Goal: Transaction & Acquisition: Purchase product/service

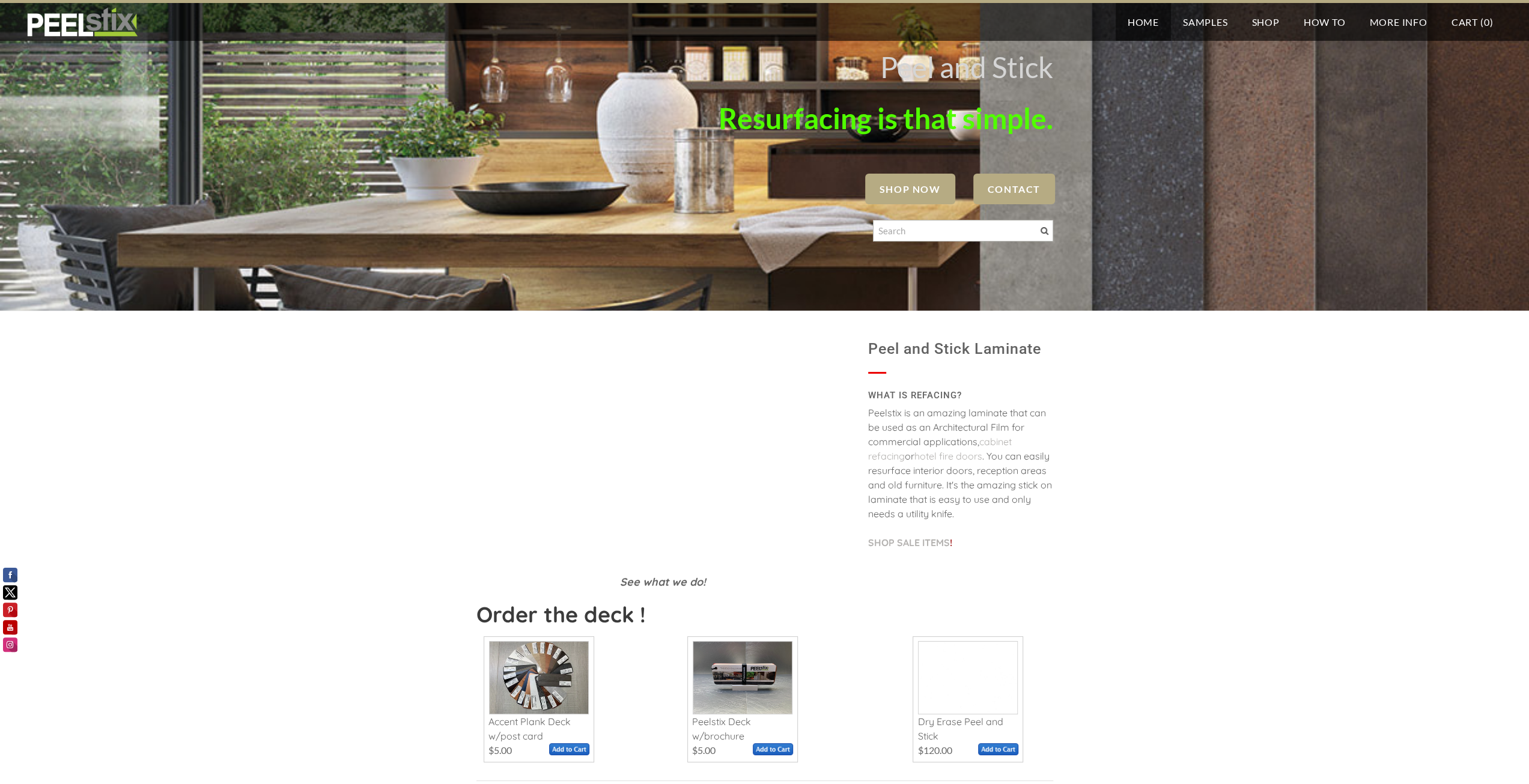
click at [890, 196] on span "SHOP NOW" at bounding box center [910, 189] width 90 height 30
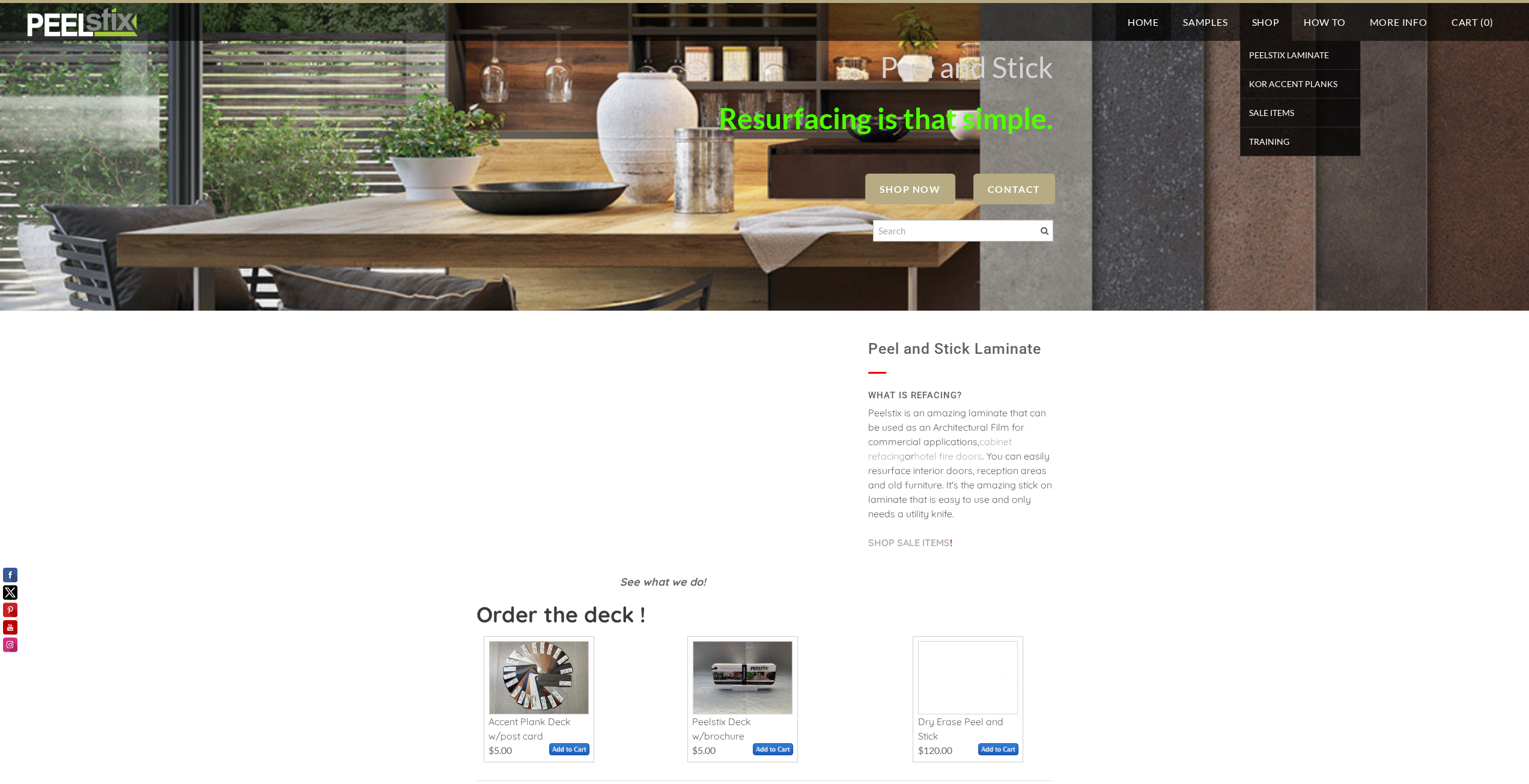
click at [1253, 16] on link "Shop" at bounding box center [1266, 21] width 52 height 37
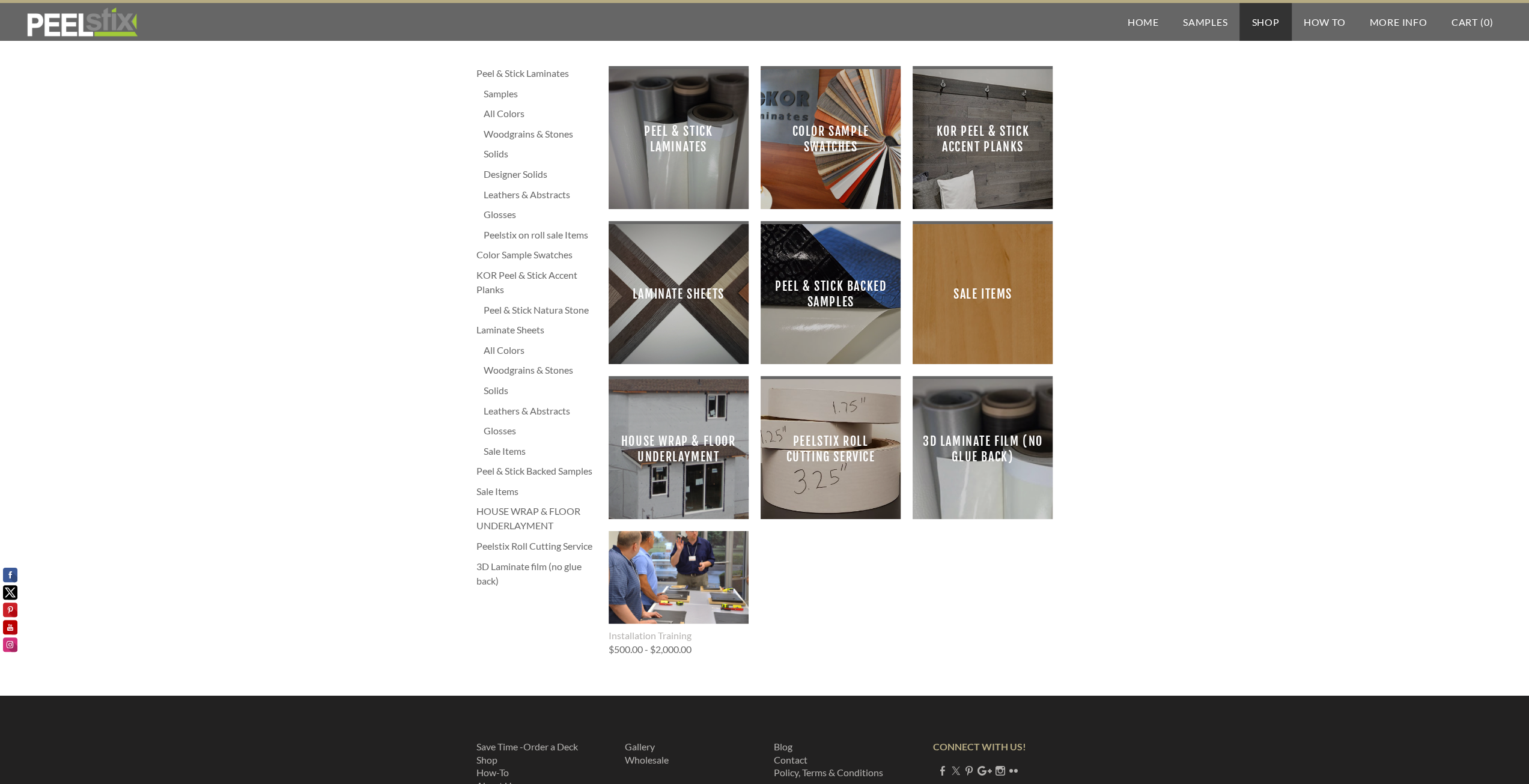
click at [724, 294] on span "Laminate Sheets" at bounding box center [678, 293] width 120 height 120
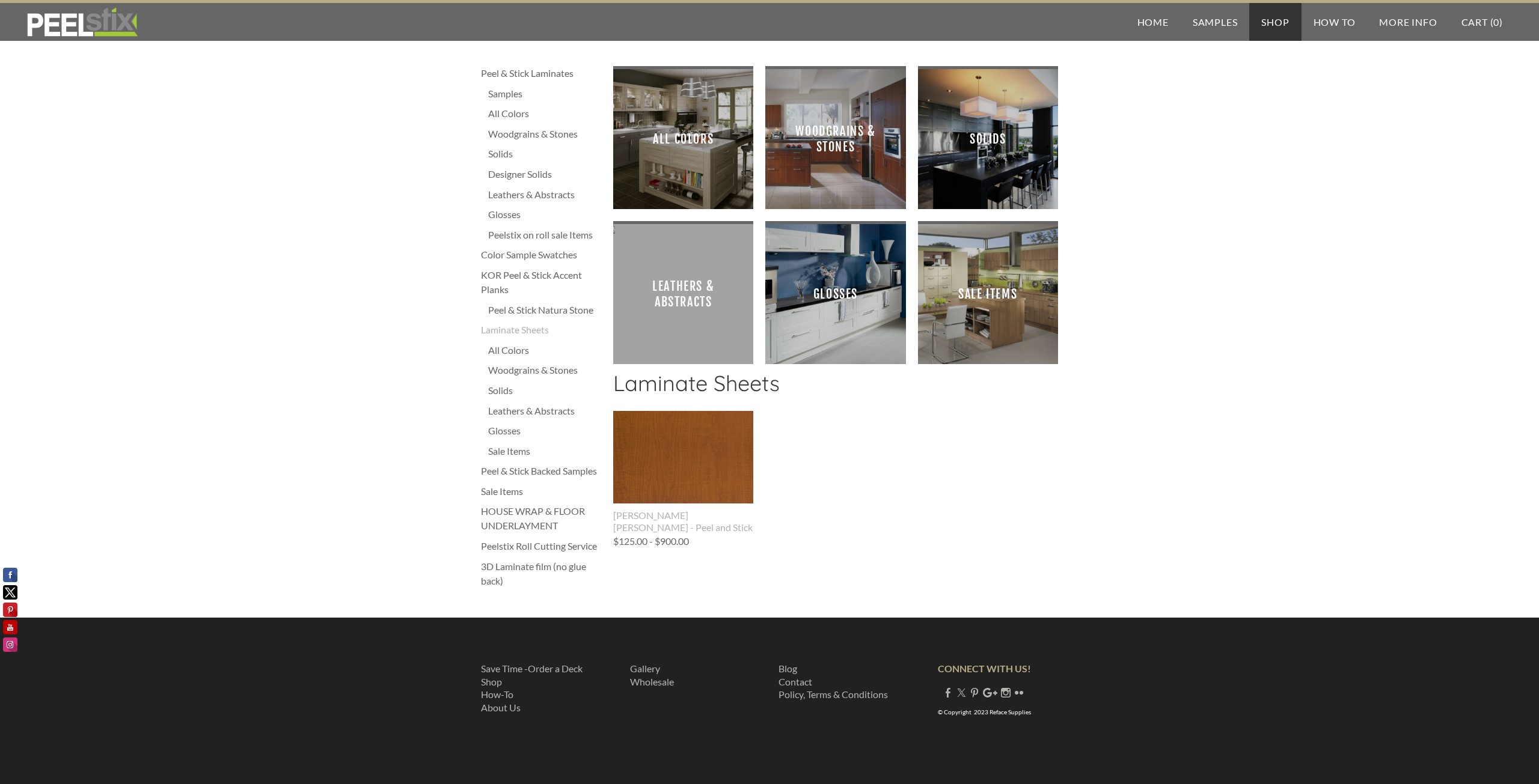
click at [827, 161] on span "Woodgrains & Stones" at bounding box center [834, 138] width 120 height 120
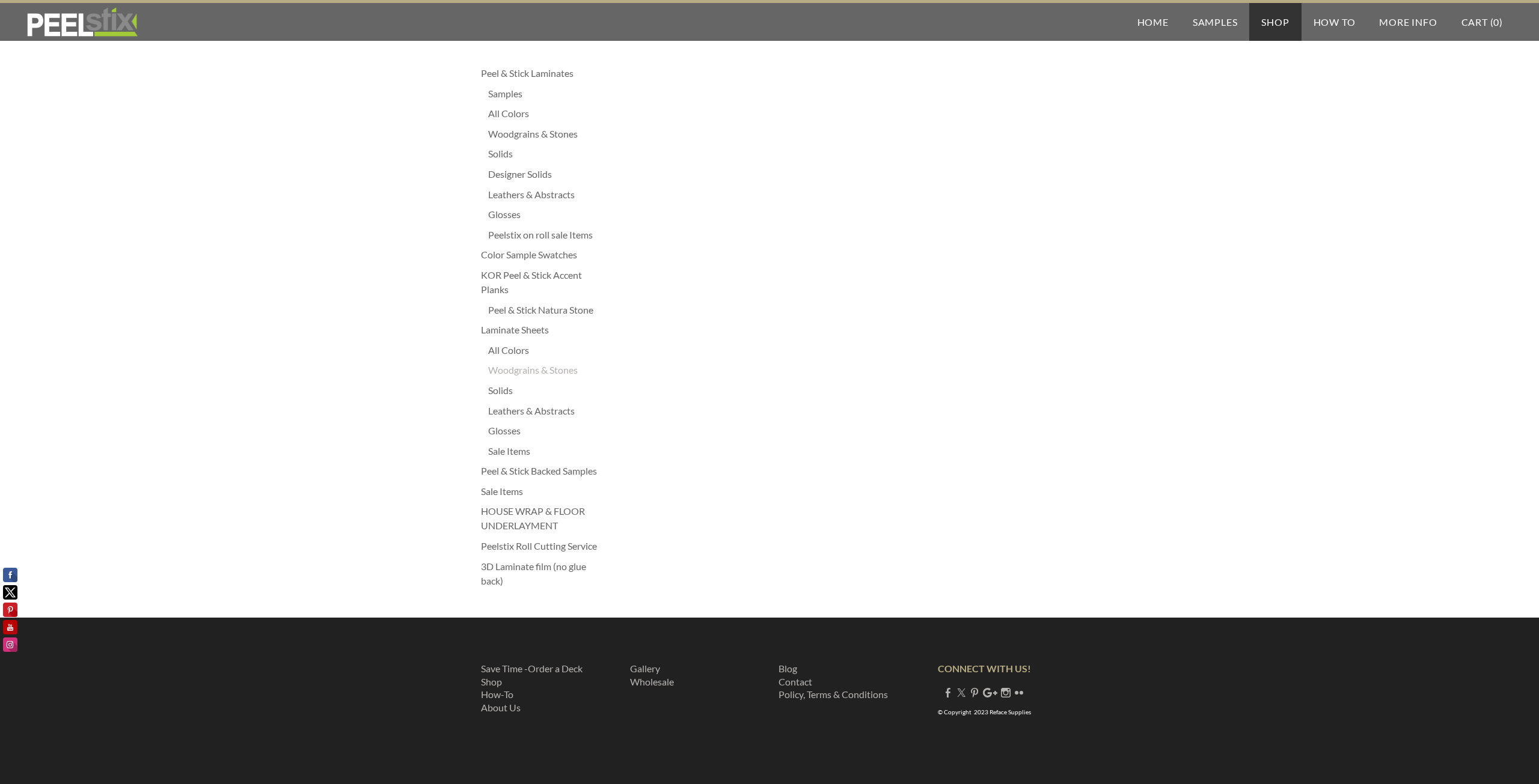
click at [522, 72] on div "Peel & Stick Laminates" at bounding box center [541, 73] width 120 height 14
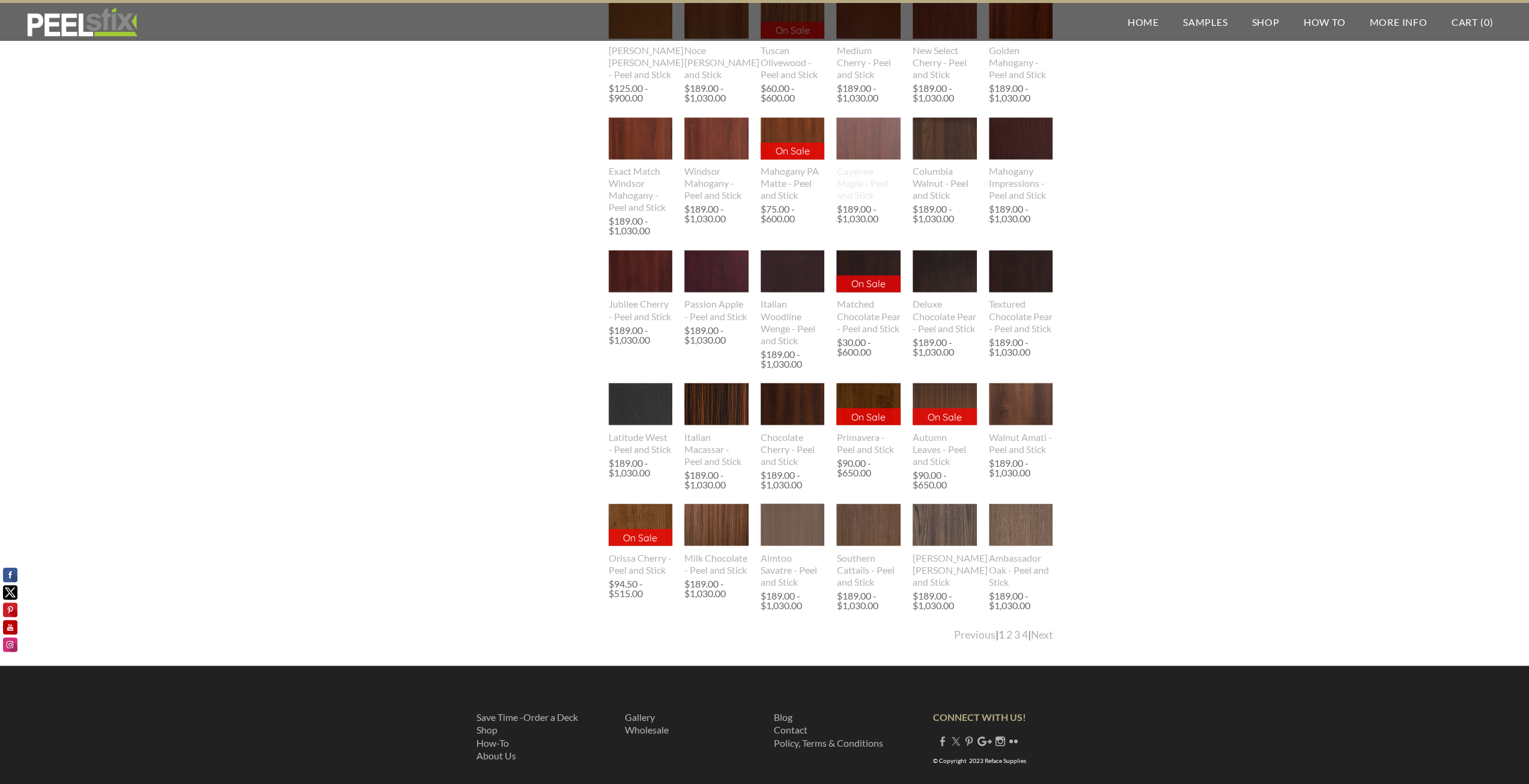
scroll to position [2025, 0]
